Goal: Information Seeking & Learning: Find specific page/section

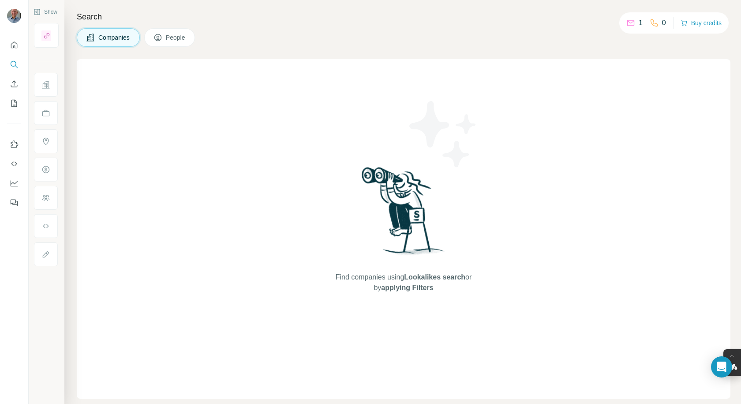
click at [421, 233] on img at bounding box center [404, 214] width 92 height 98
click at [416, 228] on img at bounding box center [404, 214] width 92 height 98
click at [116, 36] on span "Companies" at bounding box center [114, 37] width 32 height 9
click at [109, 34] on span "Companies" at bounding box center [114, 37] width 32 height 9
click at [175, 38] on span "People" at bounding box center [176, 37] width 20 height 9
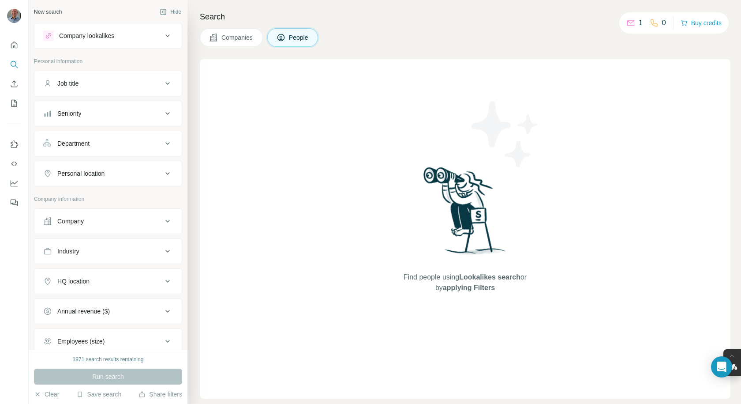
click at [165, 35] on icon at bounding box center [167, 35] width 4 height 3
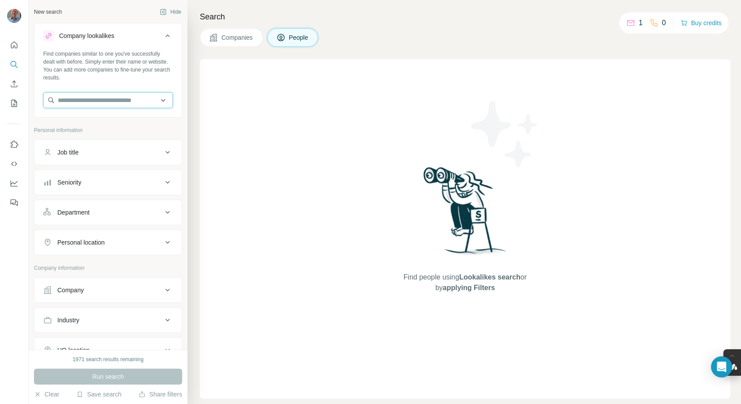
paste input "**********"
type input "**********"
click at [100, 382] on div "Run search" at bounding box center [108, 376] width 148 height 16
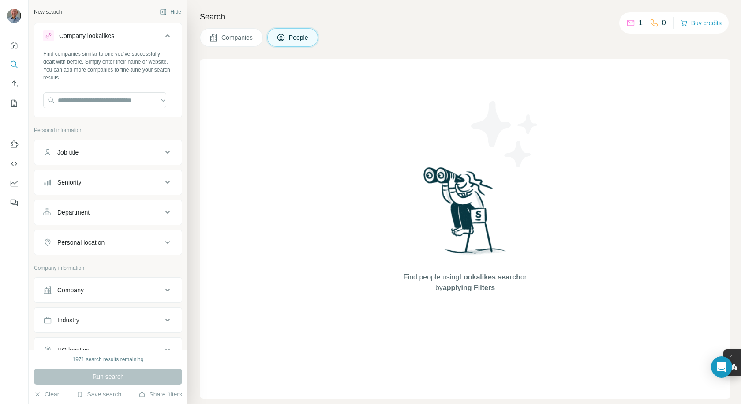
click at [100, 377] on div "Run search" at bounding box center [108, 376] width 148 height 16
paste input "**********"
type input "**********"
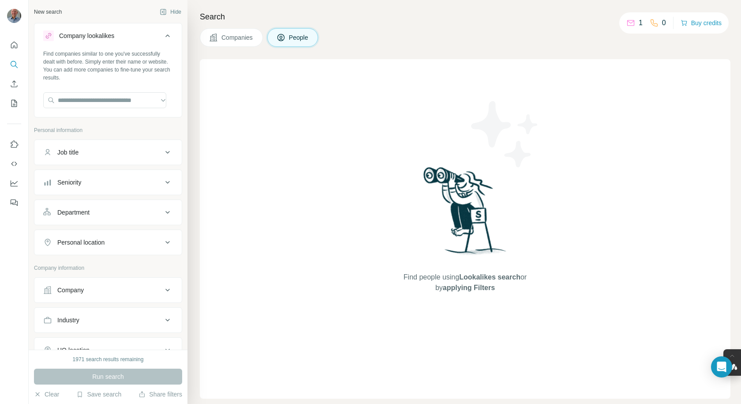
drag, startPoint x: 246, startPoint y: 165, endPoint x: 252, endPoint y: 162, distance: 6.6
click at [248, 165] on div "Find people using Lookalikes search or by applying Filters" at bounding box center [465, 228] width 531 height 339
paste input "**********"
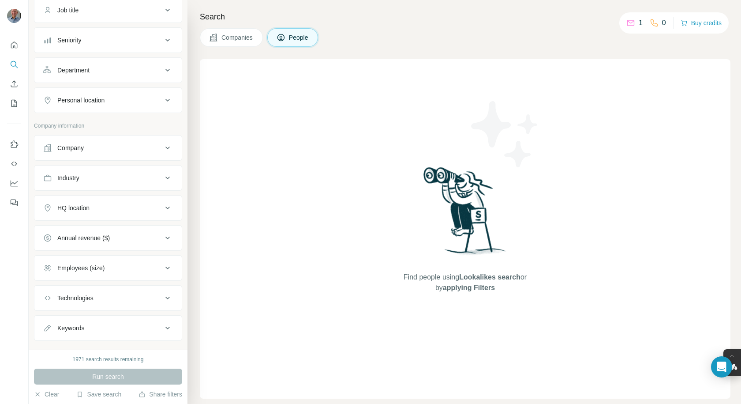
scroll to position [158, 0]
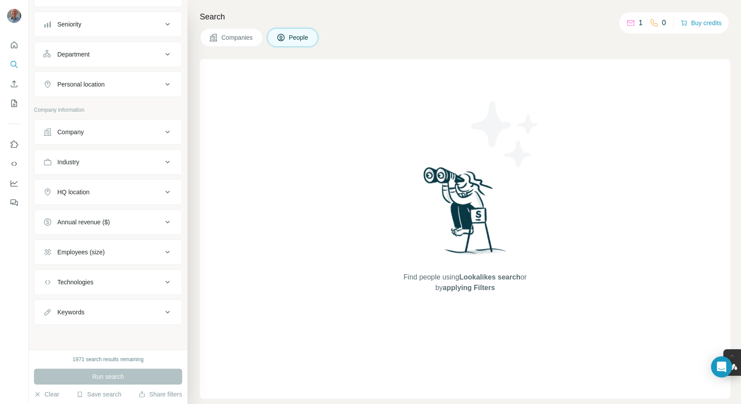
type input "**********"
click at [105, 379] on div "Run search" at bounding box center [108, 376] width 148 height 16
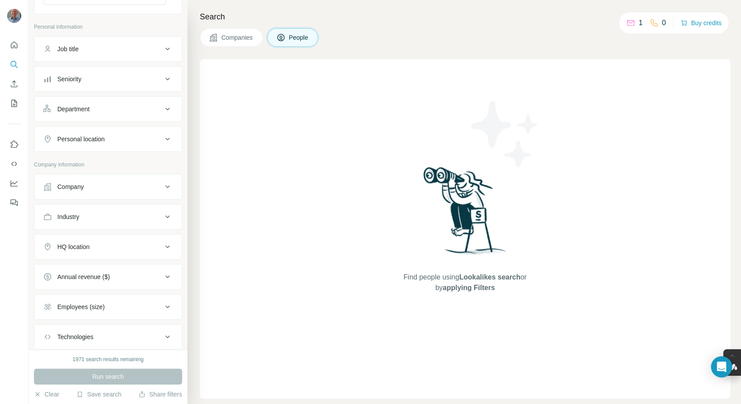
scroll to position [88, 0]
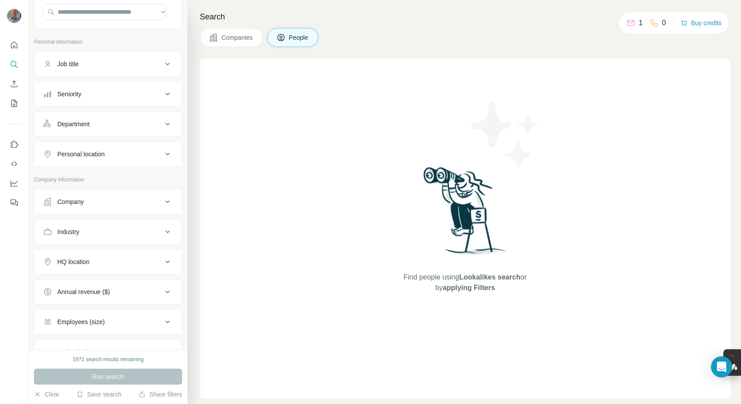
click at [162, 201] on icon at bounding box center [167, 201] width 11 height 11
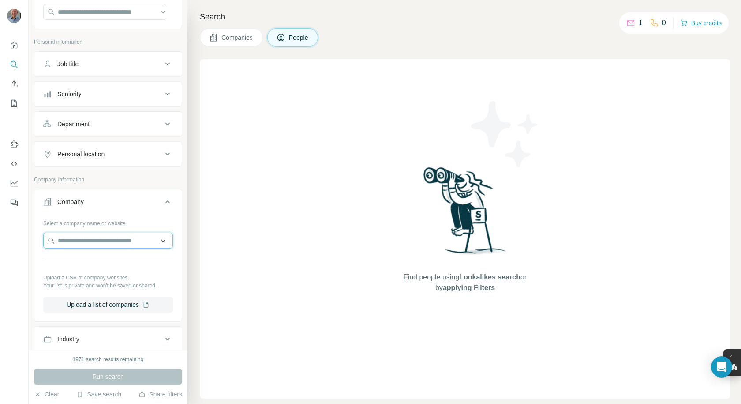
paste input "**********"
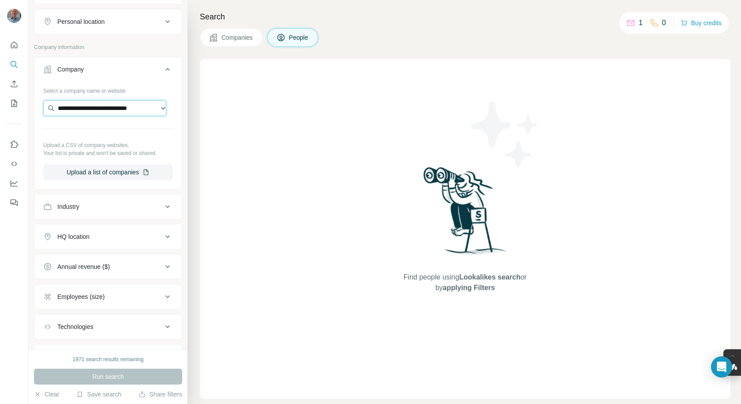
scroll to position [265, 0]
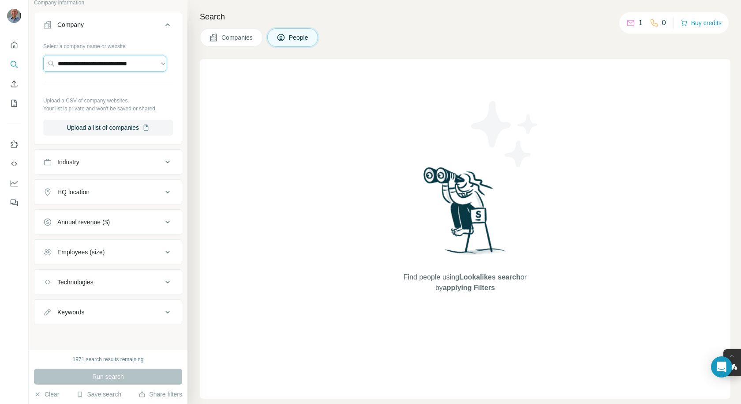
type input "**********"
click at [106, 378] on div "Run search" at bounding box center [108, 376] width 148 height 16
click at [228, 33] on span "Companies" at bounding box center [237, 37] width 32 height 9
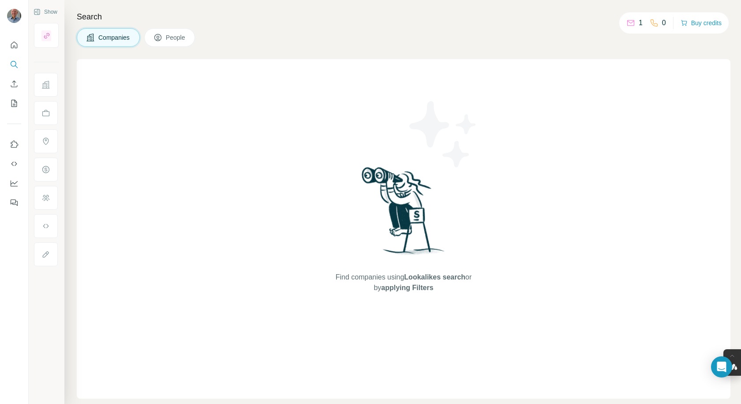
click at [228, 33] on div "Companies People" at bounding box center [404, 37] width 654 height 19
click at [120, 41] on span "Companies" at bounding box center [114, 37] width 32 height 9
click at [111, 39] on span "Companies" at bounding box center [114, 37] width 32 height 9
click at [131, 35] on span "Companies" at bounding box center [114, 37] width 32 height 9
click at [145, 90] on div "Find companies using Lookalikes search or by applying Filters" at bounding box center [404, 228] width 654 height 339
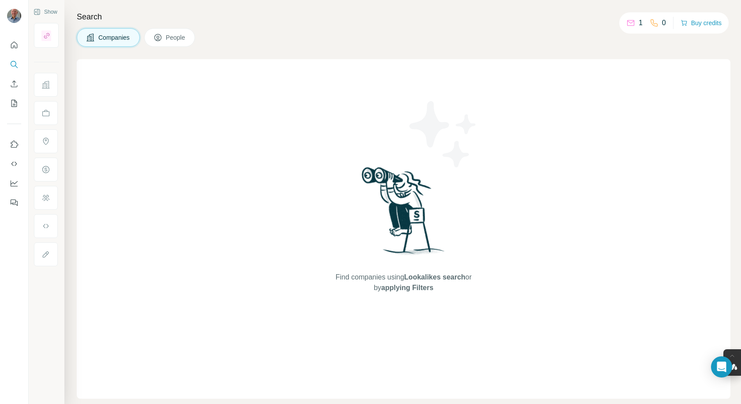
click at [116, 40] on span "Companies" at bounding box center [114, 37] width 32 height 9
click at [109, 145] on div "Find companies using Lookalikes search or by applying Filters" at bounding box center [404, 228] width 654 height 339
click at [169, 41] on span "People" at bounding box center [176, 37] width 20 height 9
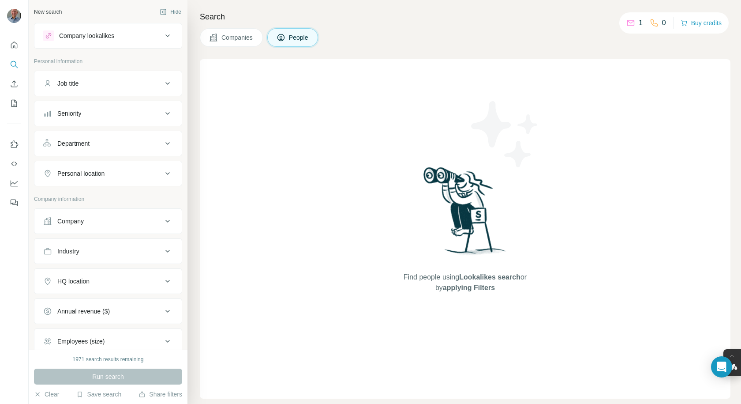
drag, startPoint x: 69, startPoint y: 59, endPoint x: 48, endPoint y: 55, distance: 21.2
click at [48, 55] on div "Company lookalikes Personal information Job title Seniority Department Personal…" at bounding box center [108, 218] width 148 height 391
click at [52, 59] on p "Personal information" at bounding box center [108, 61] width 148 height 8
click at [92, 60] on p "Personal information" at bounding box center [108, 61] width 148 height 8
click at [79, 60] on p "Personal information" at bounding box center [108, 61] width 148 height 8
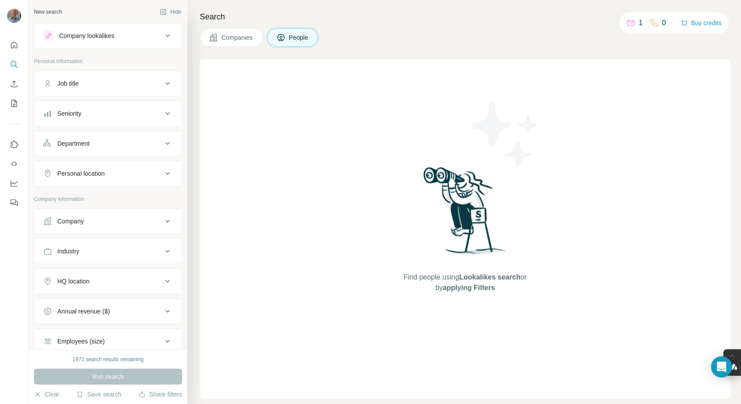
drag, startPoint x: 79, startPoint y: 61, endPoint x: 109, endPoint y: 38, distance: 38.5
click at [109, 38] on div "Company lookalikes" at bounding box center [86, 35] width 55 height 9
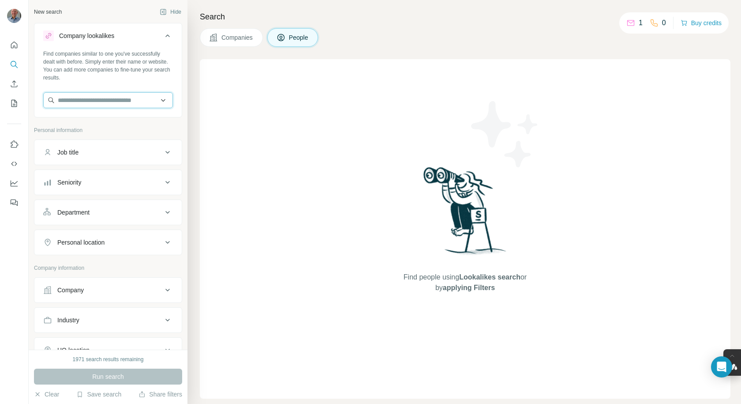
click at [79, 103] on input "text" at bounding box center [108, 100] width 130 height 16
drag, startPoint x: 80, startPoint y: 101, endPoint x: 265, endPoint y: 105, distance: 185.3
click at [265, 105] on div "Find people using Lookalikes search or by applying Filters" at bounding box center [465, 228] width 531 height 339
